Goal: Task Accomplishment & Management: Manage account settings

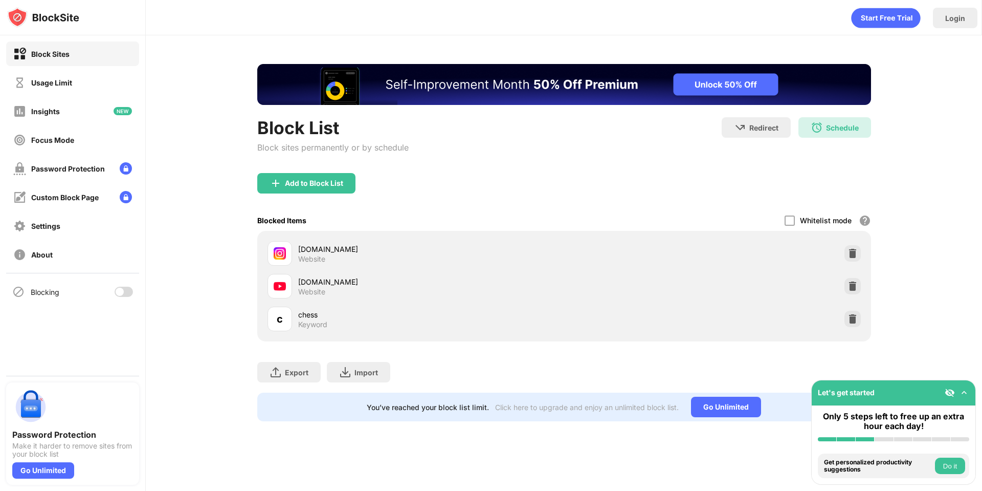
click at [127, 293] on div at bounding box center [124, 291] width 18 height 10
